Goal: Transaction & Acquisition: Purchase product/service

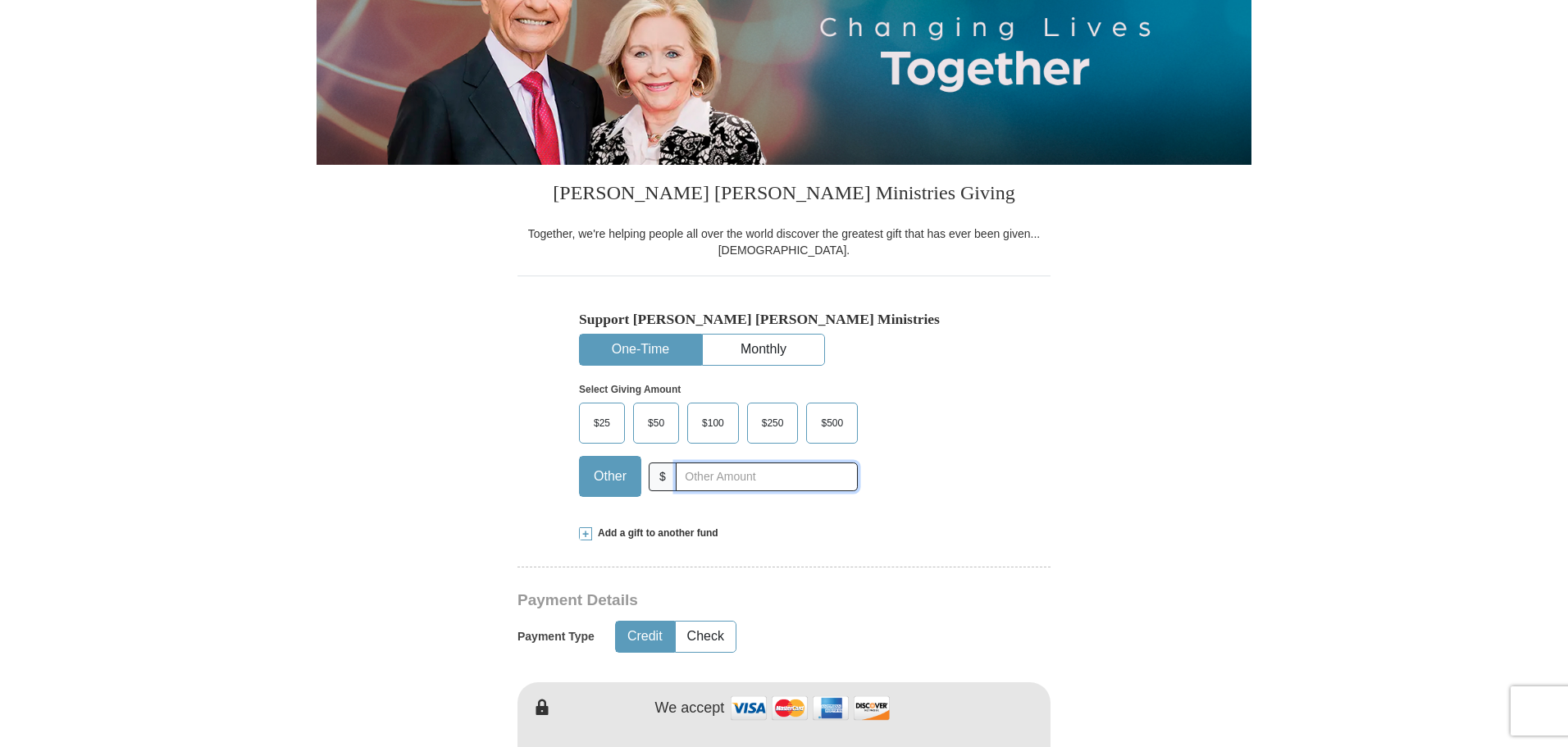
click at [694, 482] on input "text" at bounding box center [767, 477] width 182 height 29
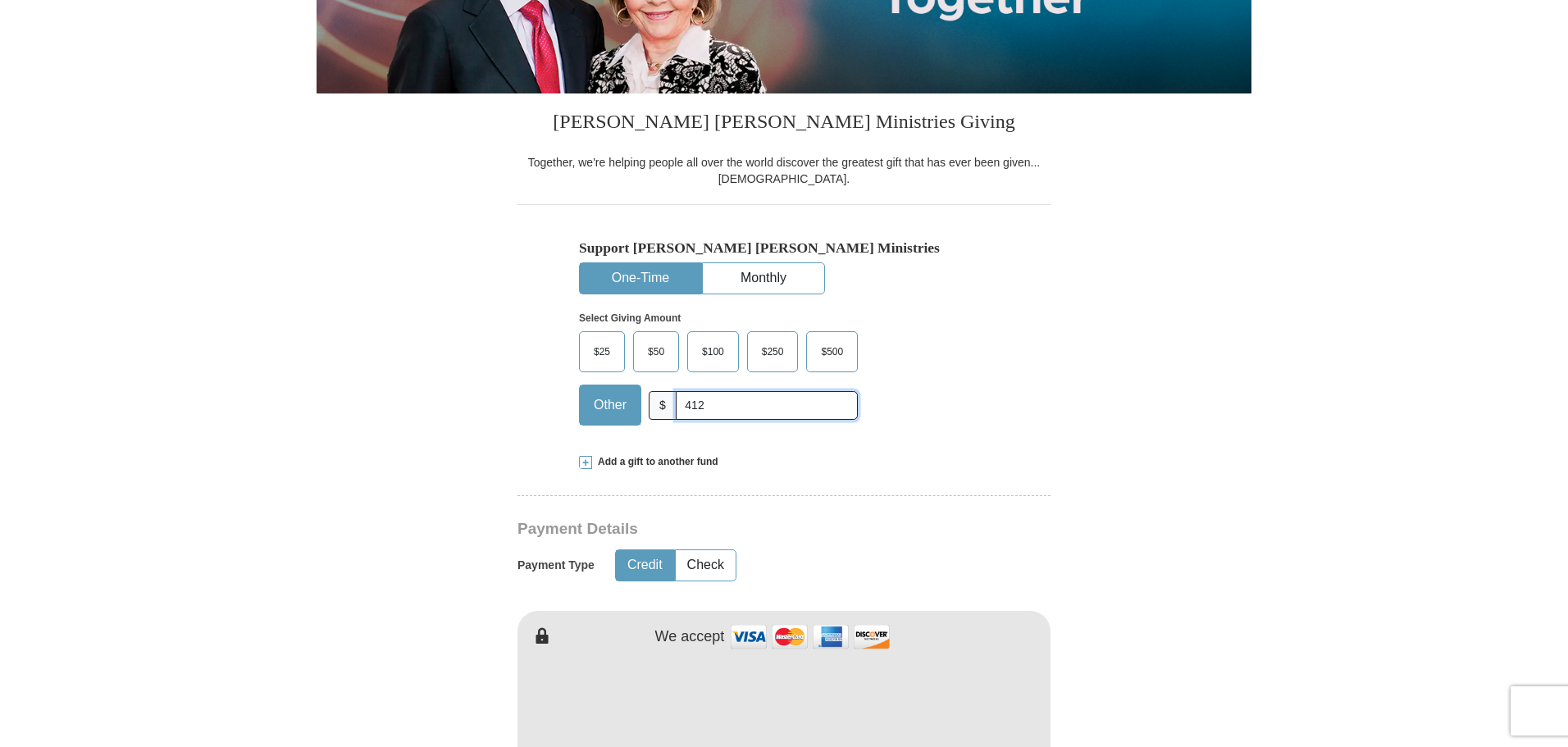
scroll to position [410, 0]
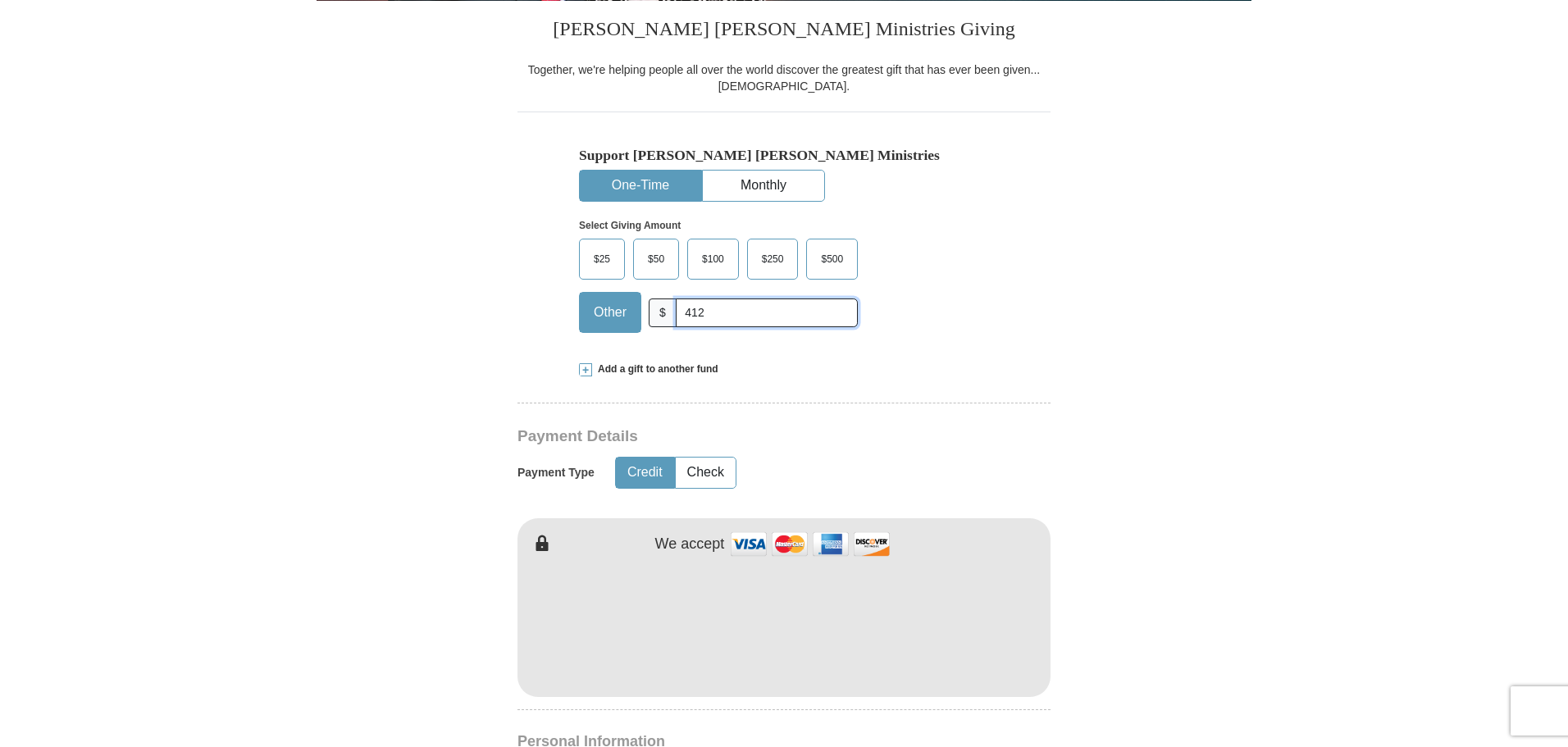
type input "412"
click at [1088, 525] on form "Already have an account? Sign in for faster giving. Don't have an account? Crea…" at bounding box center [784, 661] width 935 height 2011
click at [1215, 410] on form "Already have an account? Sign in for faster giving. Don't have an account? Crea…" at bounding box center [784, 661] width 935 height 2011
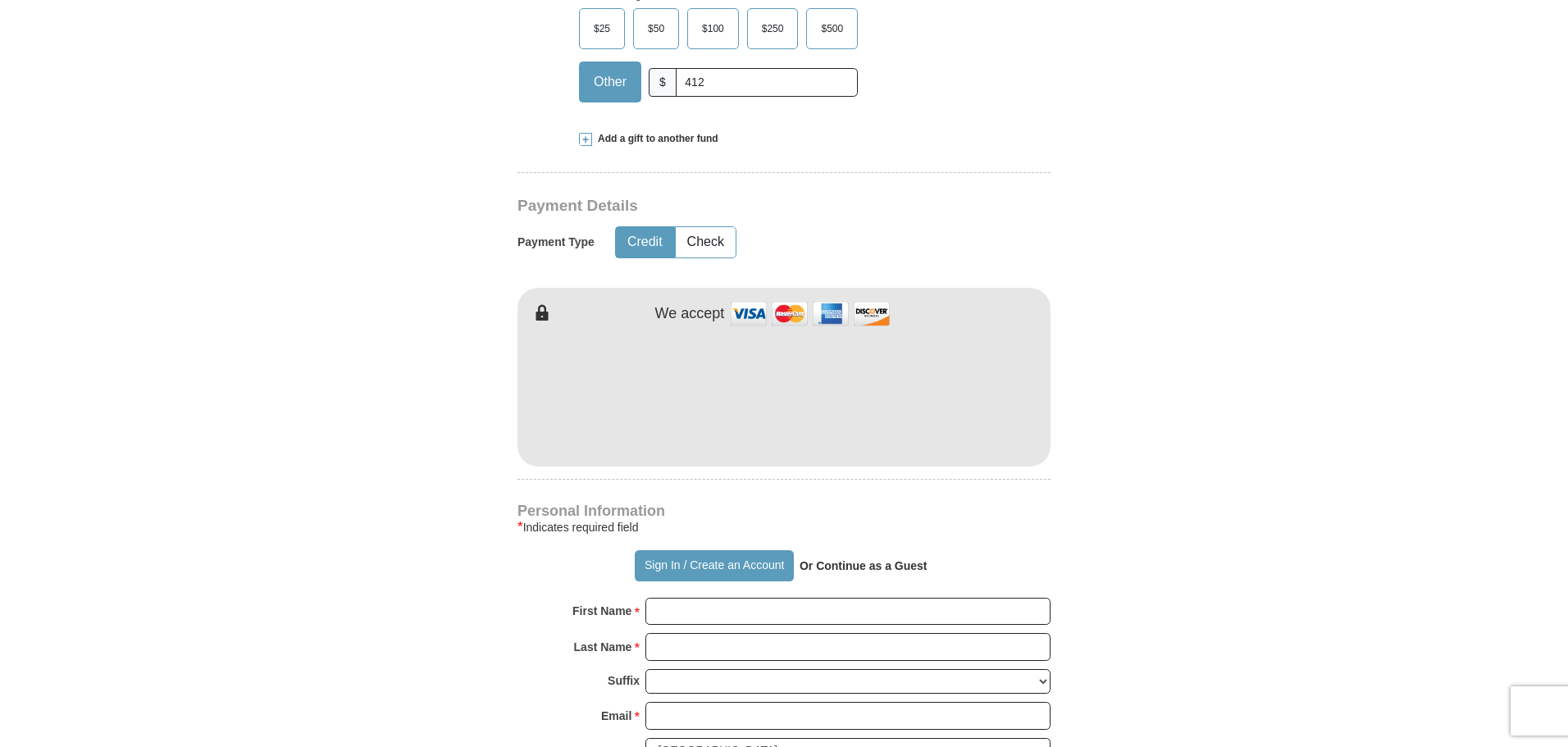
scroll to position [902, 0]
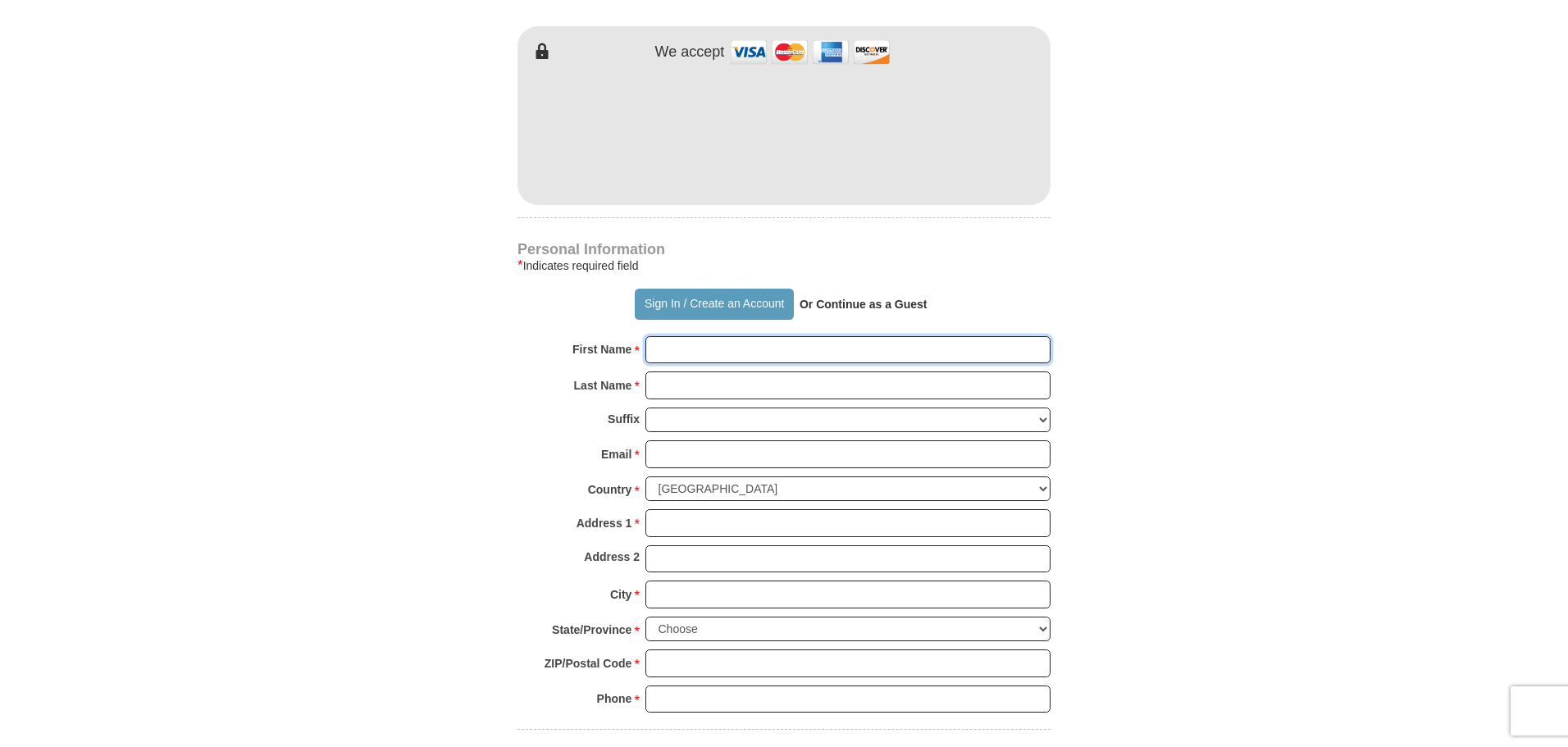
click at [701, 349] on input "First Name *" at bounding box center [848, 350] width 405 height 28
type input "Trasha"
type input "[PERSON_NAME]"
click at [682, 459] on input "Email *" at bounding box center [848, 454] width 405 height 28
type input "[EMAIL_ADDRESS][DOMAIN_NAME]"
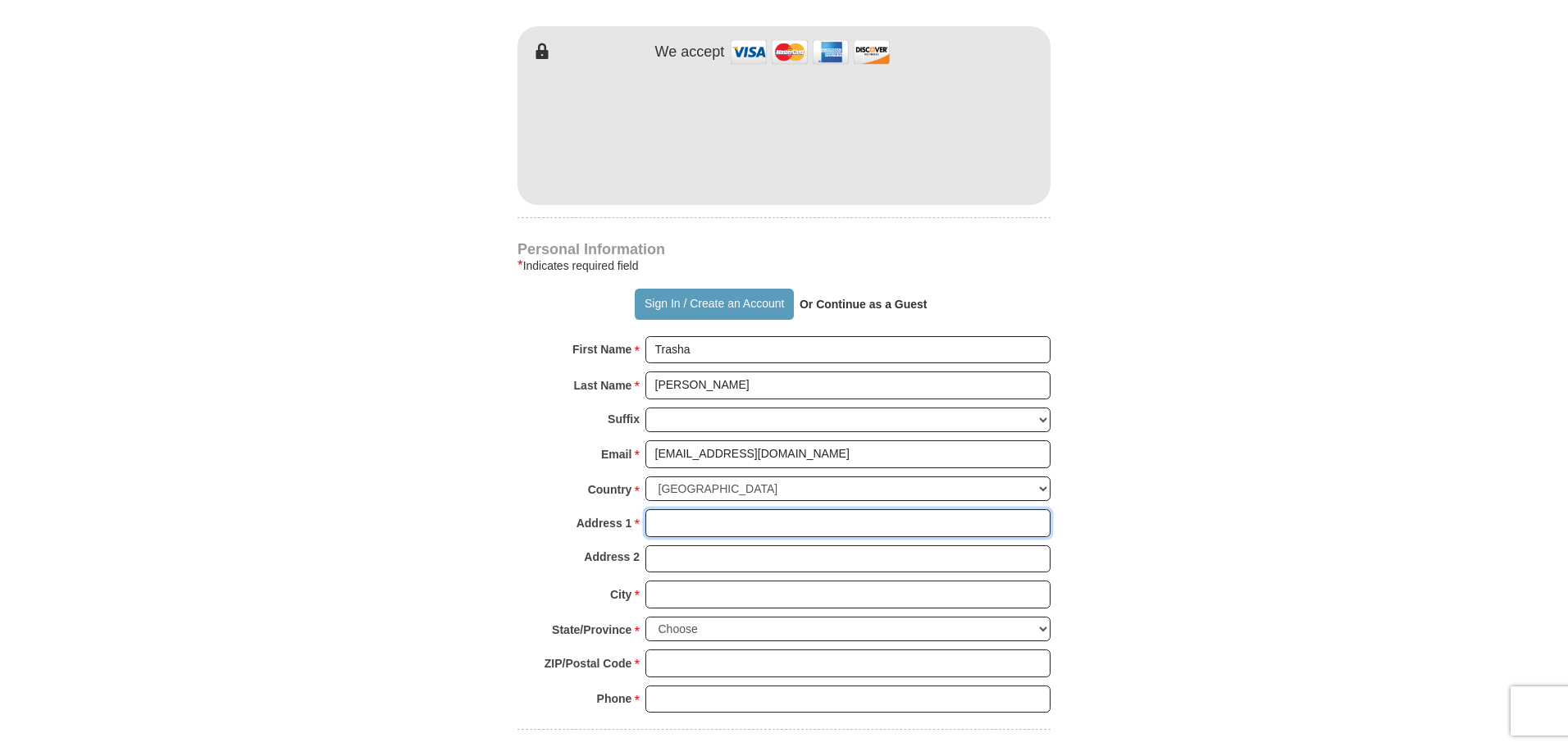
type input "[STREET_ADDRESS]"
type input "Columbia"
select select "SC"
type input "29223"
type input "8434651429"
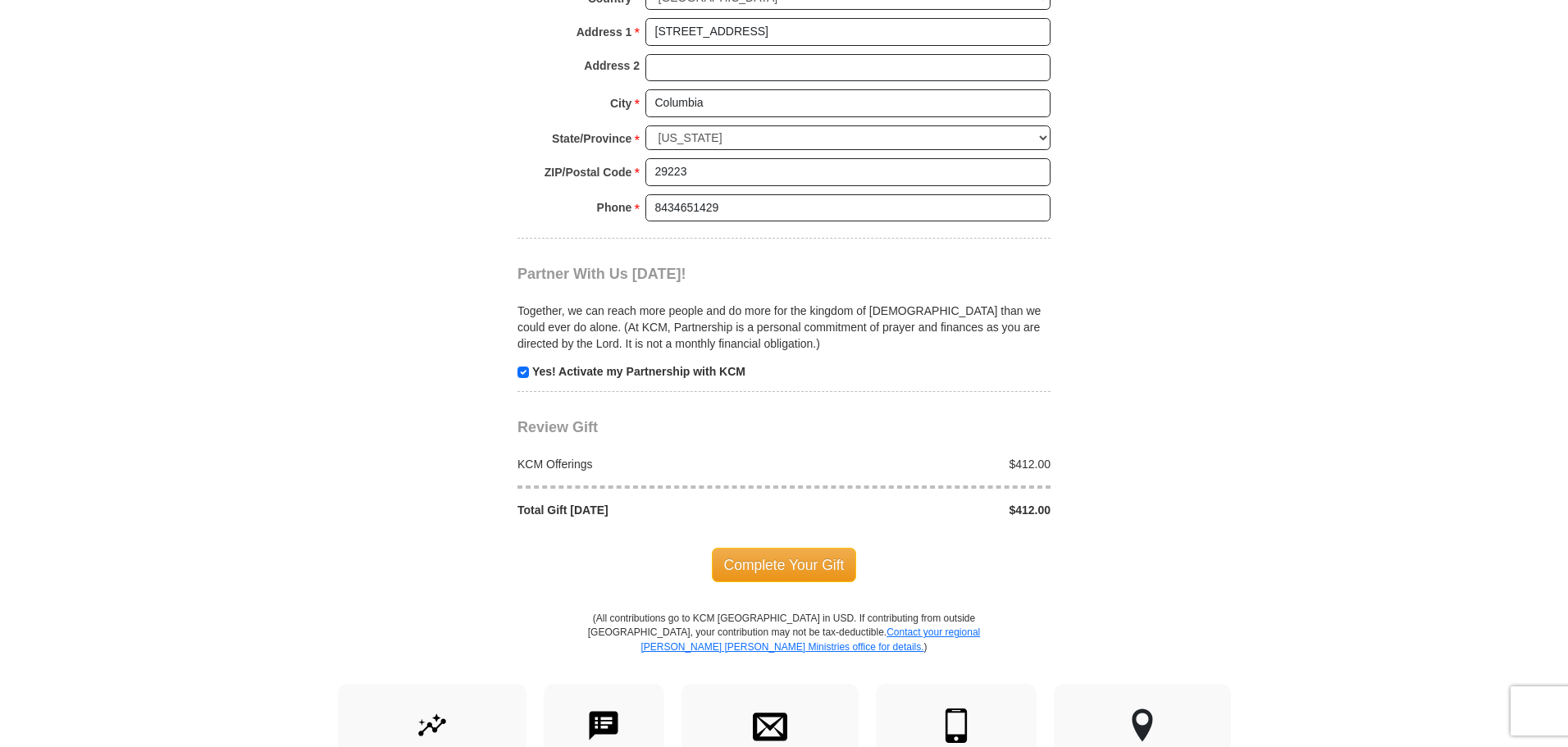
scroll to position [1394, 0]
click at [521, 374] on input "checkbox" at bounding box center [522, 371] width 11 height 11
checkbox input "false"
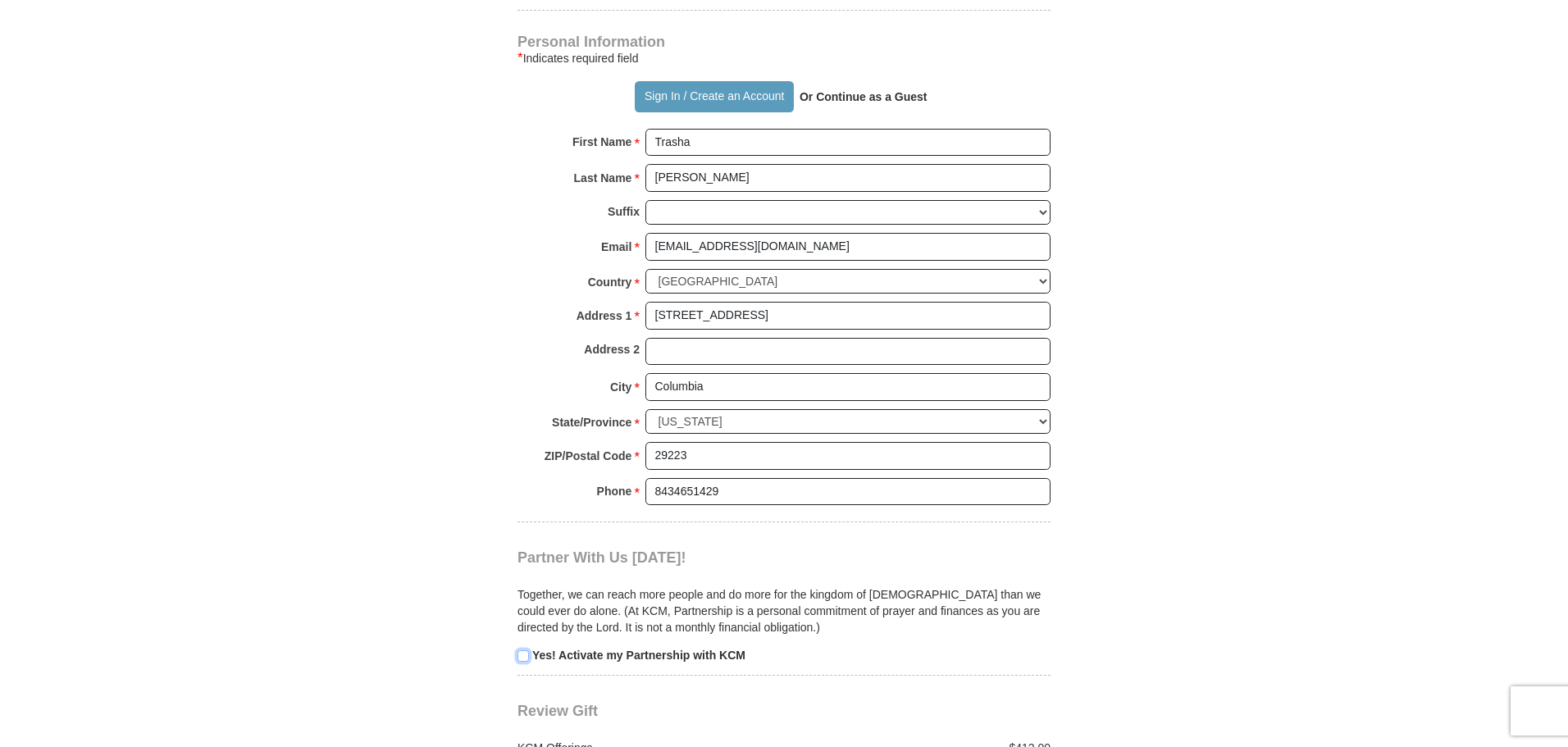
scroll to position [1312, 0]
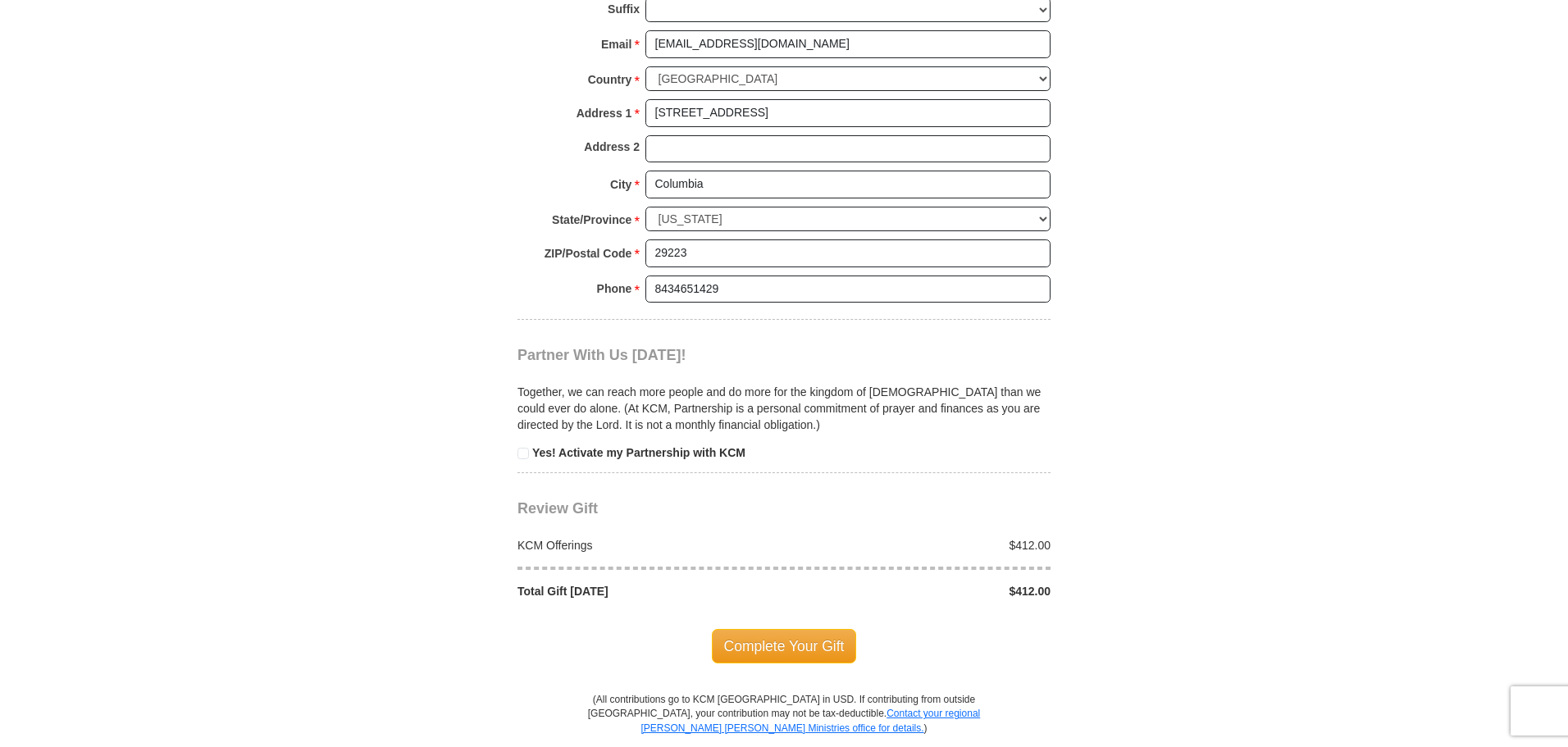
click at [766, 625] on div "Complete Your Gift" at bounding box center [784, 645] width 533 height 93
click at [772, 641] on span "Complete Your Gift" at bounding box center [785, 646] width 145 height 34
